Goal: Ask a question

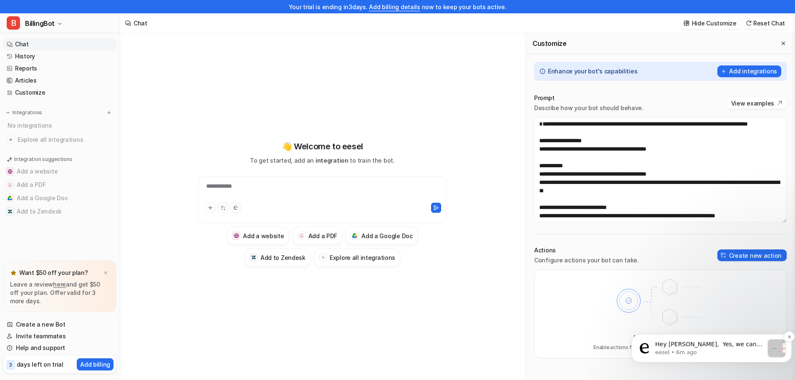
click at [725, 346] on p "Hey Mark, ​ Yes, we can integrate with HubSpot and use the AI agent. It will si…" at bounding box center [709, 344] width 108 height 8
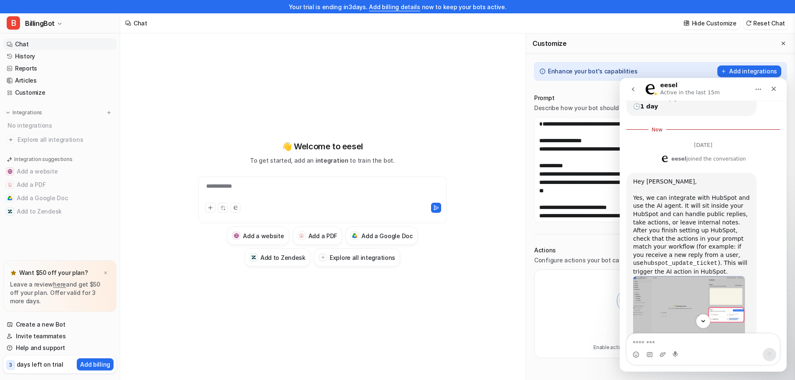
scroll to position [224, 0]
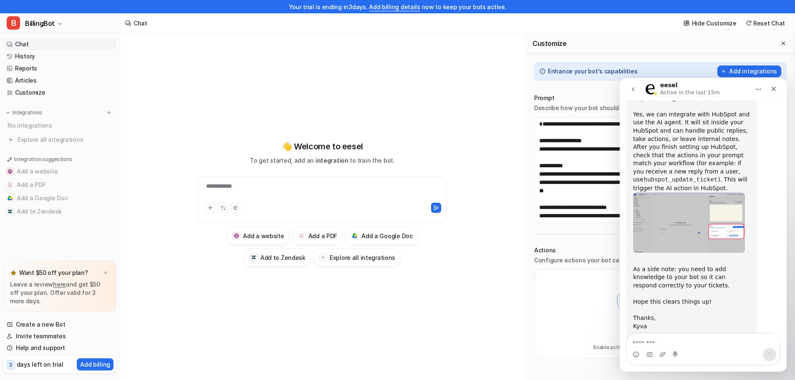
click at [702, 209] on img "eesel says…" at bounding box center [689, 223] width 112 height 60
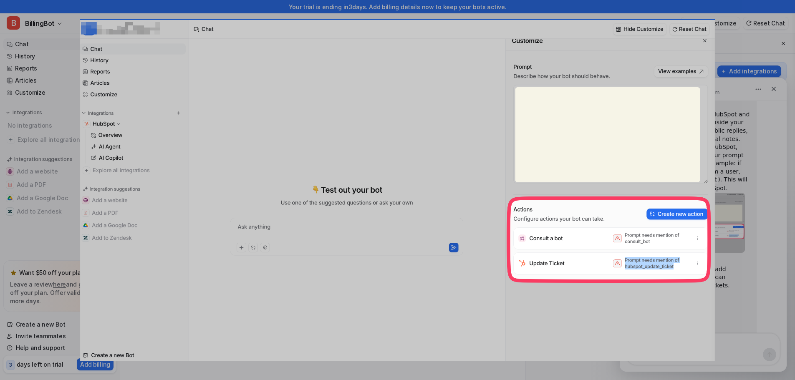
scroll to position [0, 0]
click at [740, 259] on div "Intercom messenger" at bounding box center [397, 190] width 795 height 380
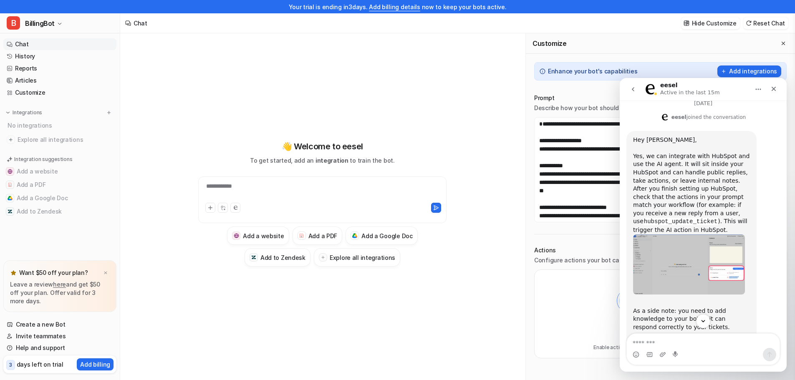
scroll to position [224, 0]
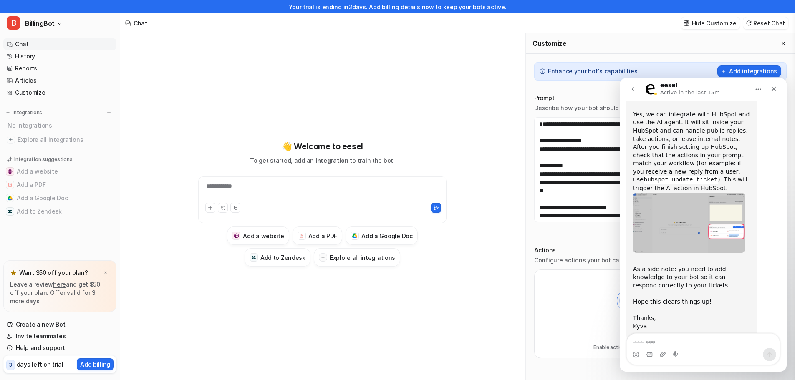
click at [675, 198] on img "eesel says…" at bounding box center [689, 223] width 112 height 60
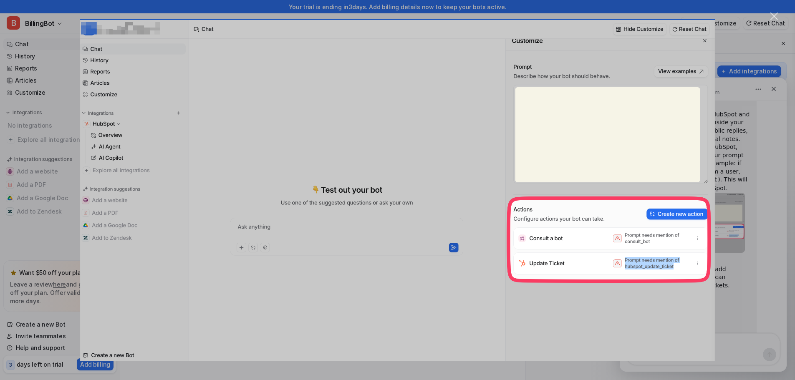
scroll to position [0, 0]
click at [728, 268] on div "Intercom messenger" at bounding box center [397, 190] width 795 height 380
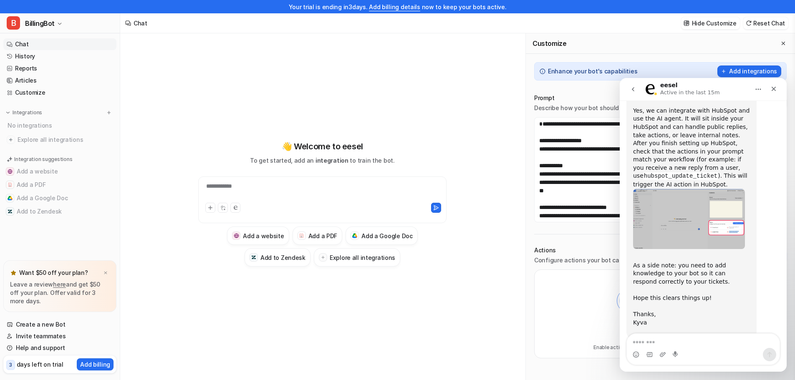
scroll to position [229, 0]
click at [695, 343] on textarea "Message…" at bounding box center [703, 341] width 153 height 14
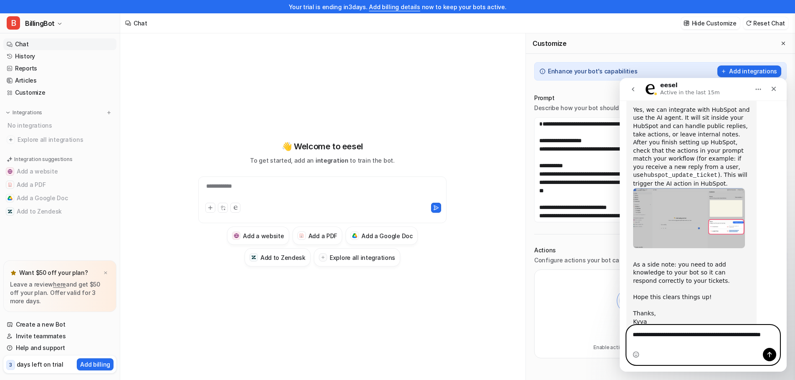
scroll to position [237, 0]
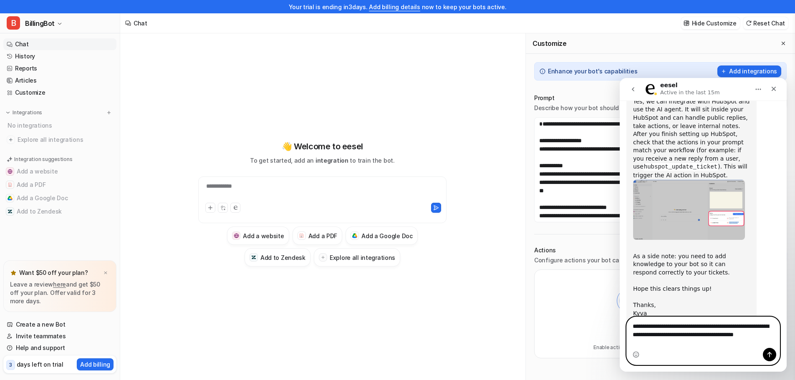
type textarea "**********"
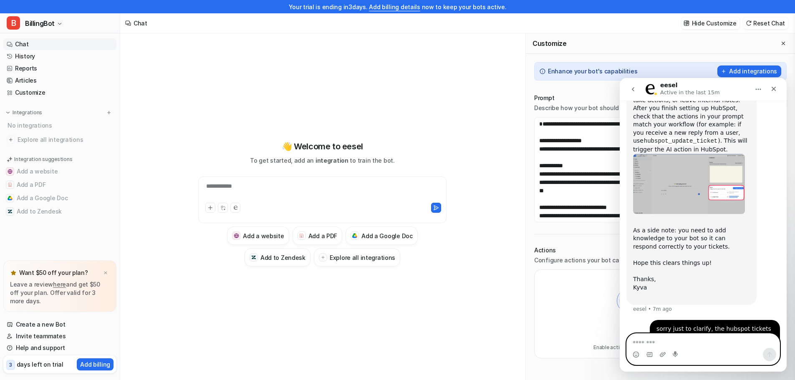
scroll to position [251, 0]
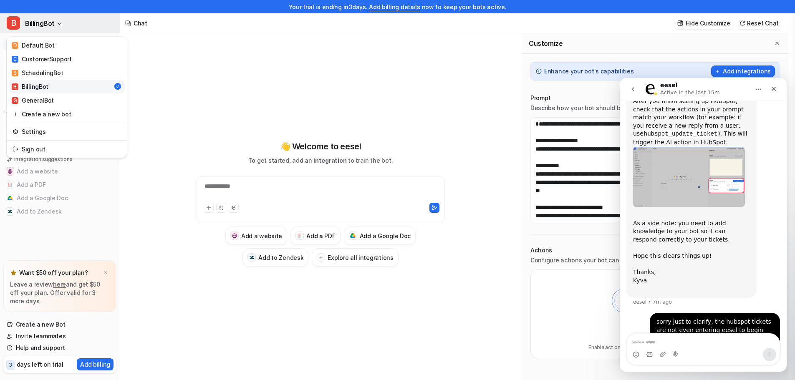
click at [52, 26] on span "BillingBot" at bounding box center [40, 24] width 30 height 12
click at [51, 57] on div "C CustomerSupport" at bounding box center [42, 59] width 60 height 9
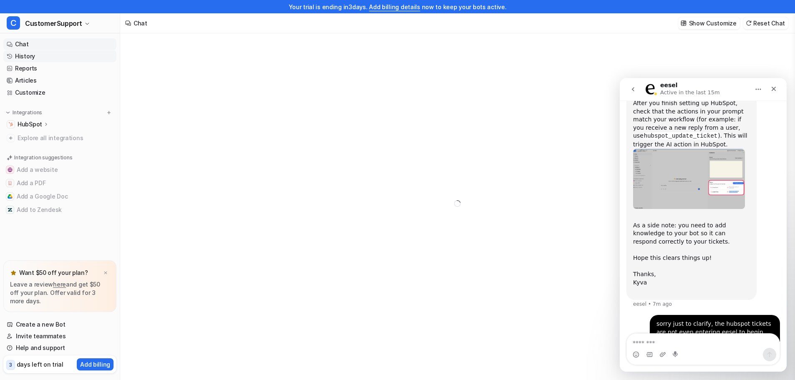
scroll to position [251, 0]
click at [32, 53] on link "History" at bounding box center [59, 56] width 113 height 12
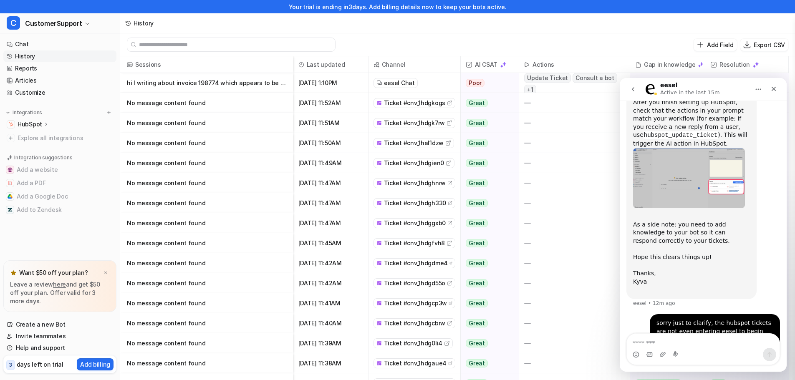
click at [44, 129] on div "HubSpot" at bounding box center [59, 124] width 113 height 12
click at [47, 125] on icon at bounding box center [46, 124] width 6 height 6
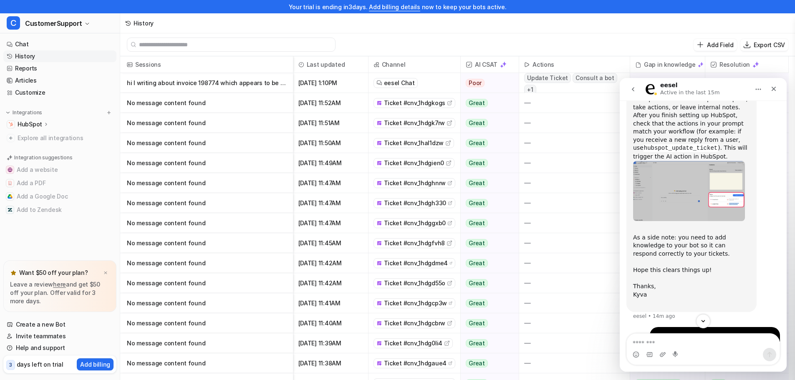
scroll to position [251, 0]
